Goal: Transaction & Acquisition: Purchase product/service

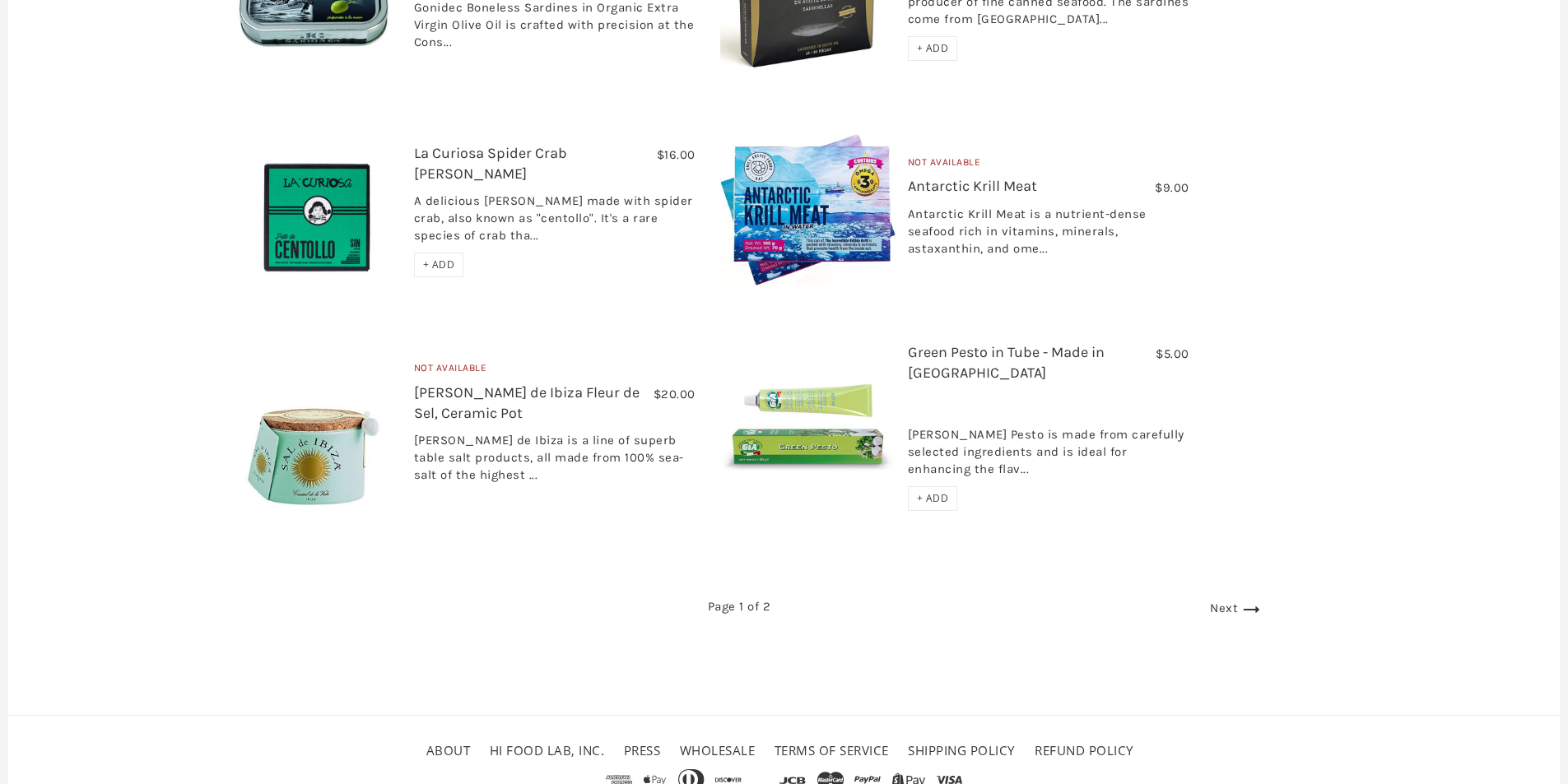
scroll to position [2744, 0]
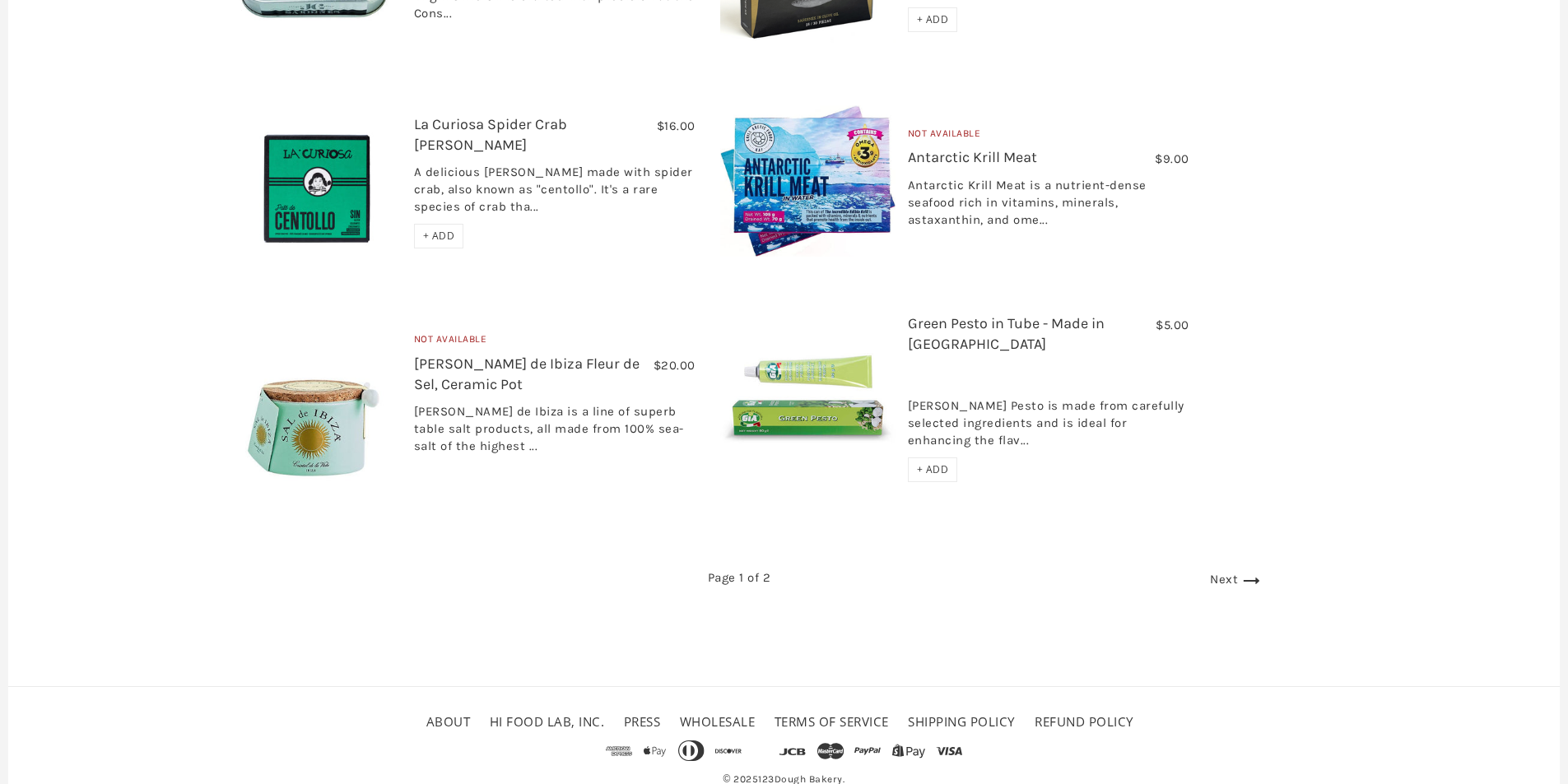
click at [1210, 572] on link "Next" at bounding box center [1237, 579] width 54 height 15
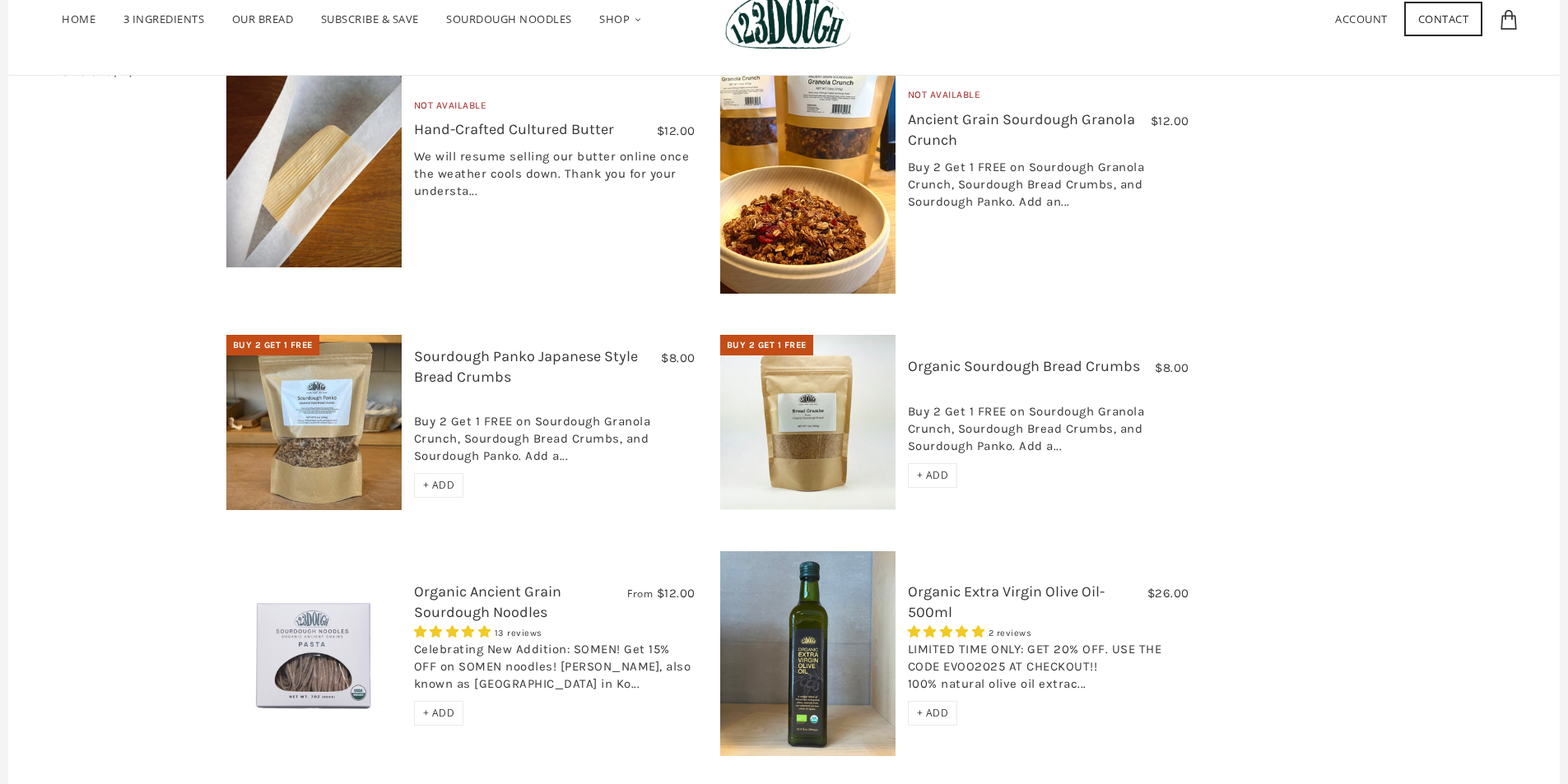
scroll to position [604, 0]
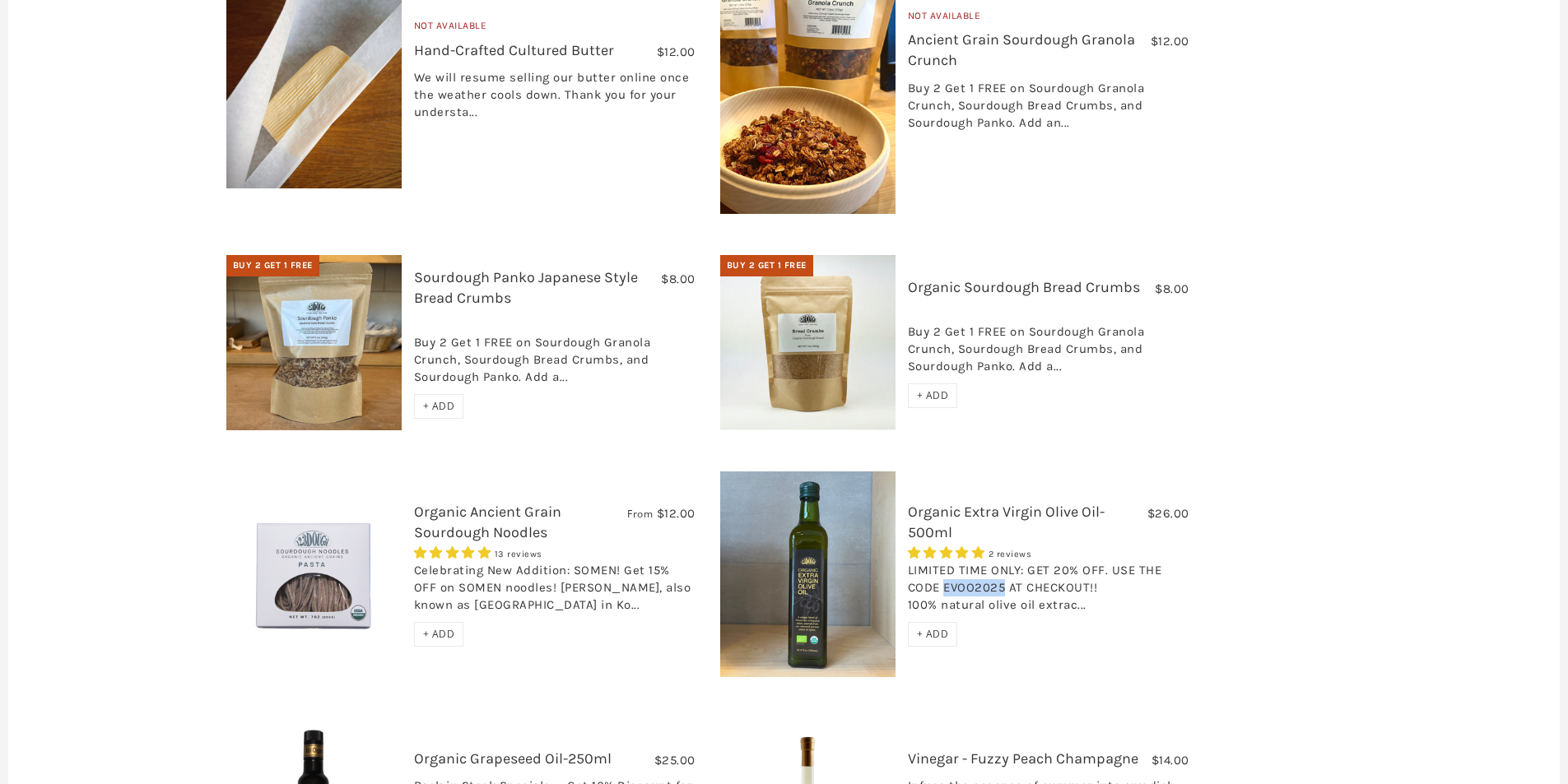
drag, startPoint x: 985, startPoint y: 550, endPoint x: 928, endPoint y: 554, distance: 57.1
click at [928, 562] on div "LIMITED TIME ONLY: GET 20% OFF. USE THE CODE EVOO2025 AT CHECKOUT!! 100% natura…" at bounding box center [1048, 592] width 281 height 60
click at [1019, 655] on div "$26.00 Organic Extra Virgin Olive Oil-500ml 2 reviews LIMITED TIME ONLY: GET 20…" at bounding box center [955, 594] width 494 height 246
click at [970, 503] on link "Organic Extra Virgin Olive Oil-500ml" at bounding box center [1006, 522] width 197 height 39
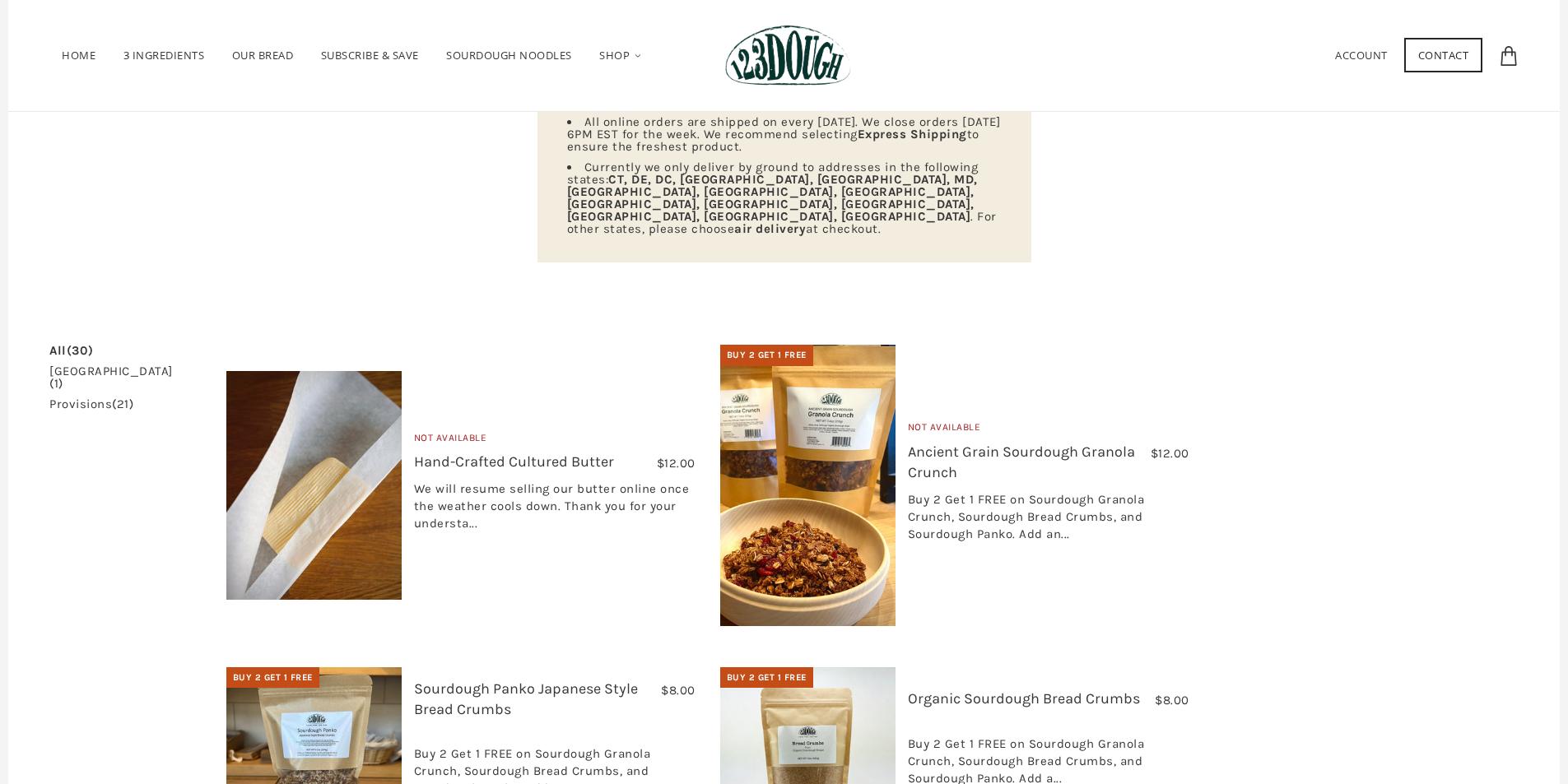
scroll to position [0, 0]
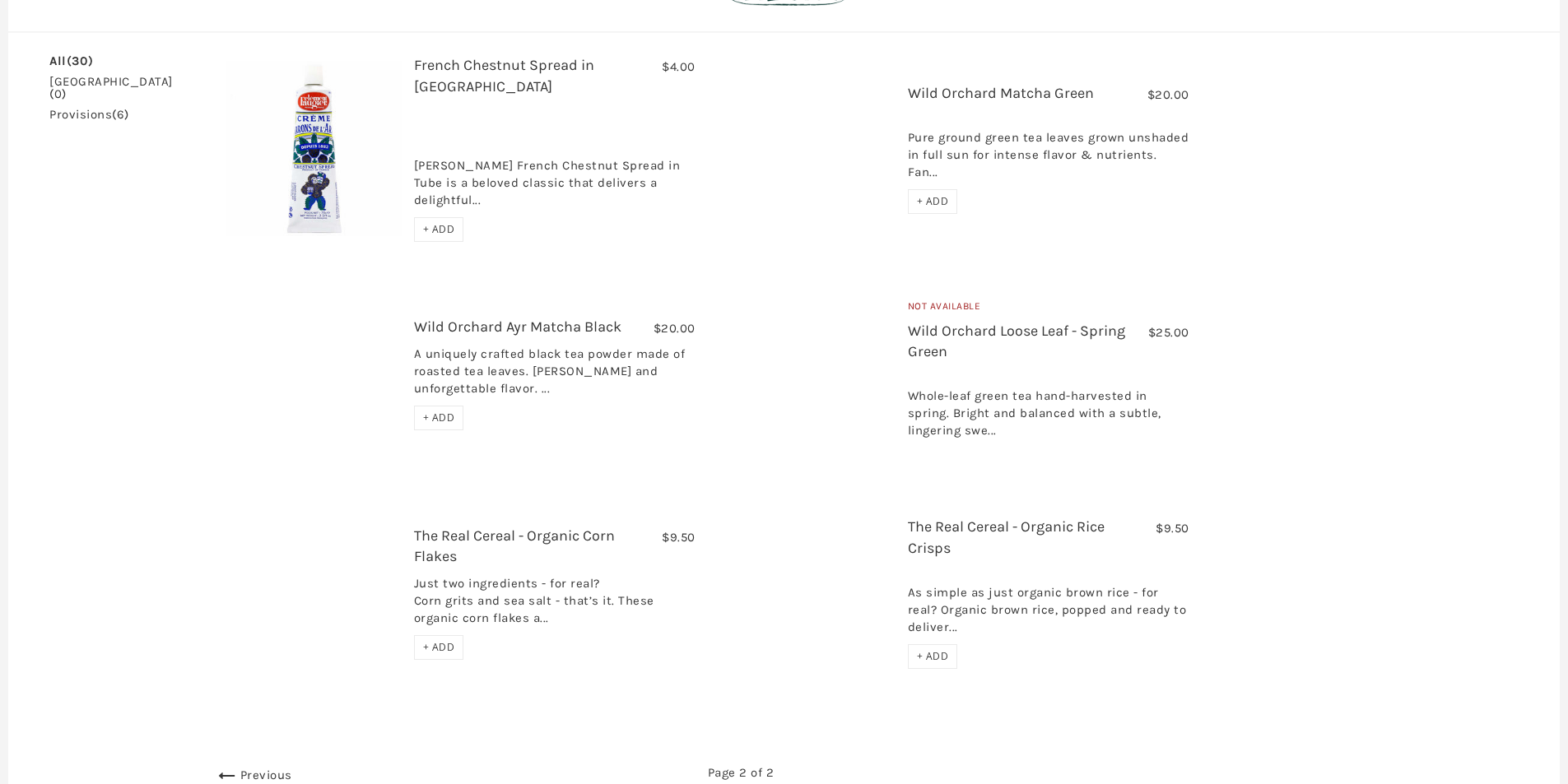
scroll to position [329, 0]
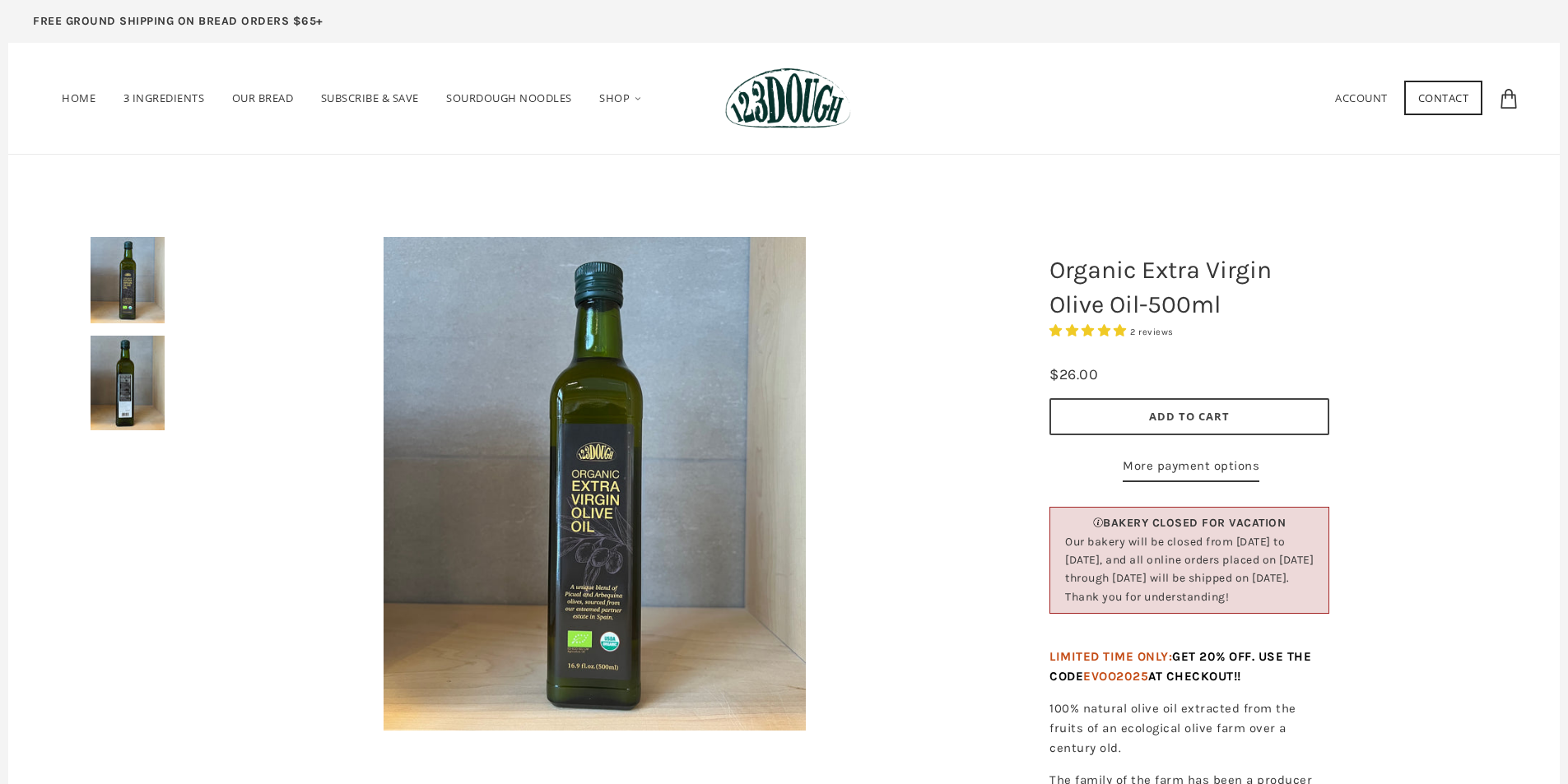
click at [598, 538] on img at bounding box center [594, 484] width 421 height 494
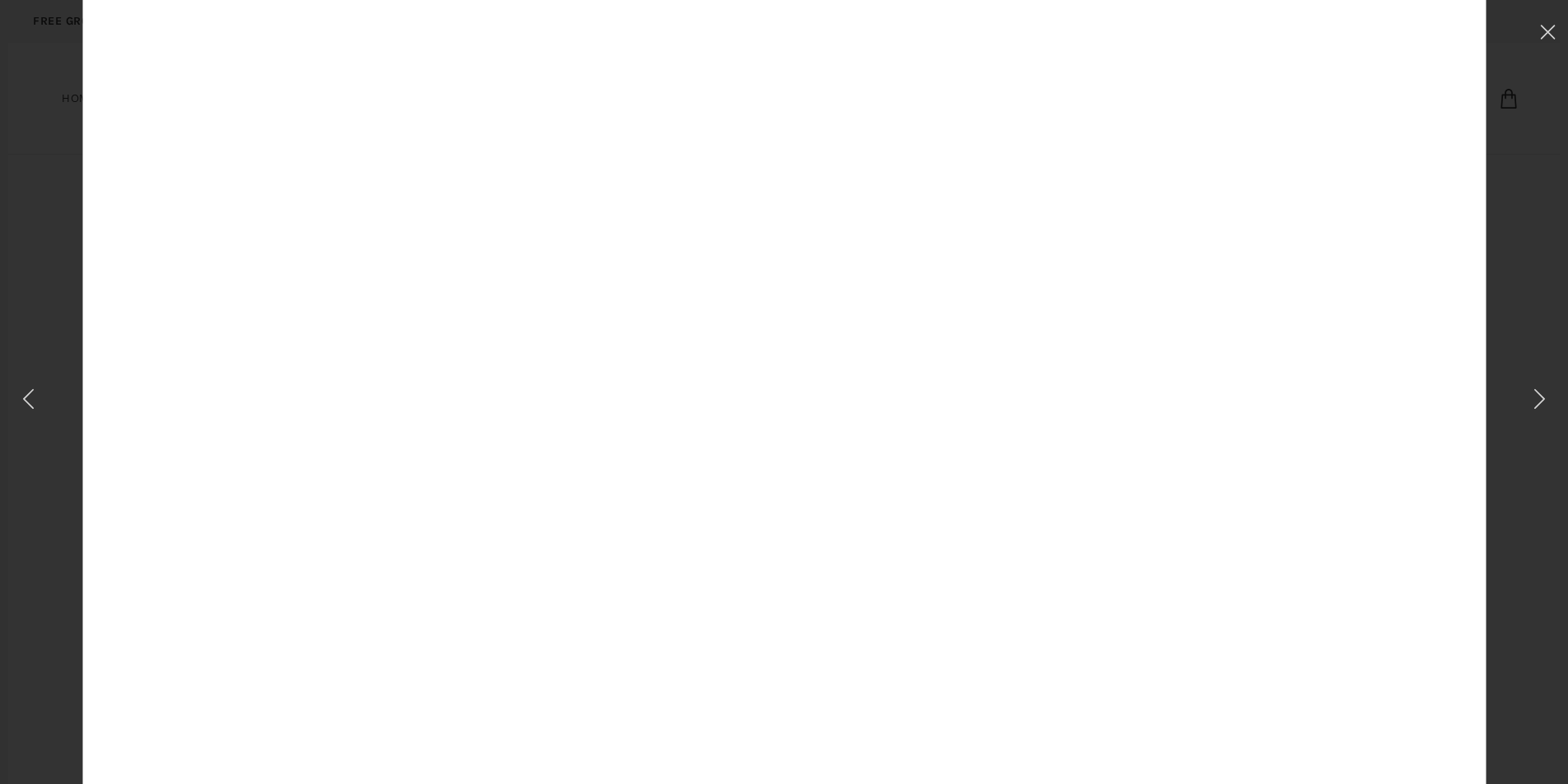
scroll to position [618, 0]
